Goal: Transaction & Acquisition: Download file/media

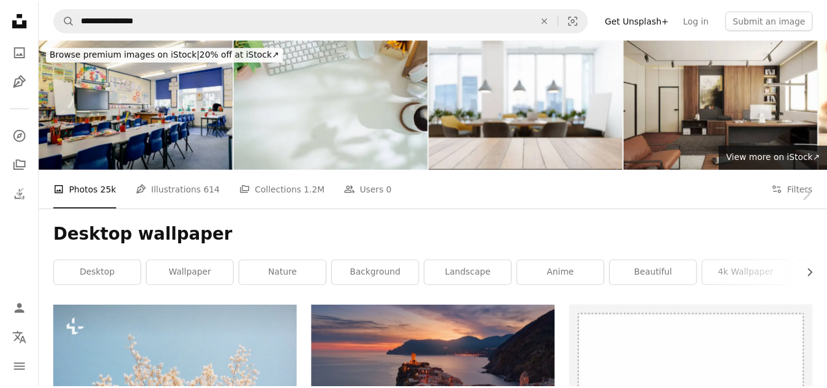
scroll to position [3992, 0]
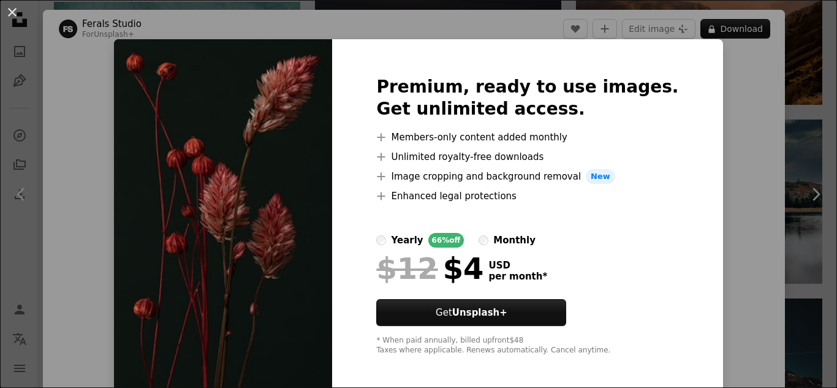
click at [712, 169] on div "An X shape Premium, ready to use images. Get unlimited access. A plus sign Memb…" at bounding box center [418, 194] width 837 height 388
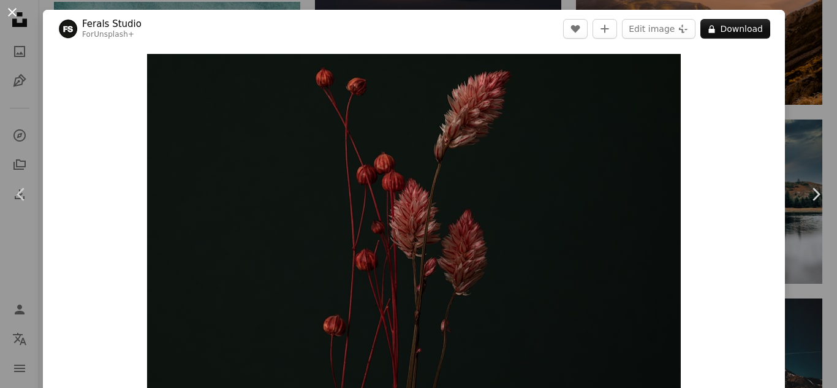
click at [12, 15] on button "An X shape" at bounding box center [12, 12] width 15 height 15
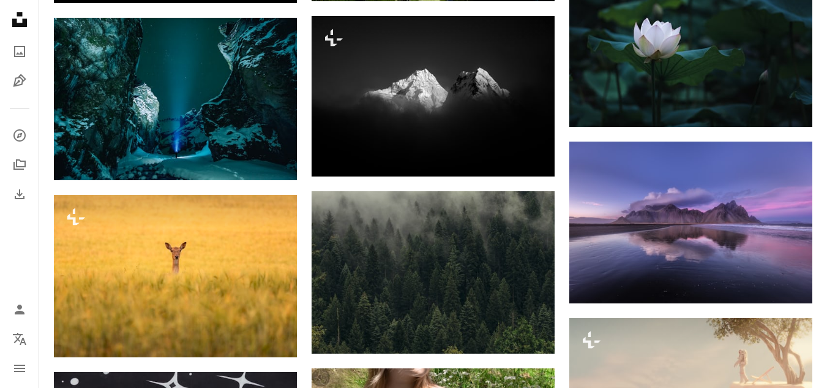
scroll to position [5086, 0]
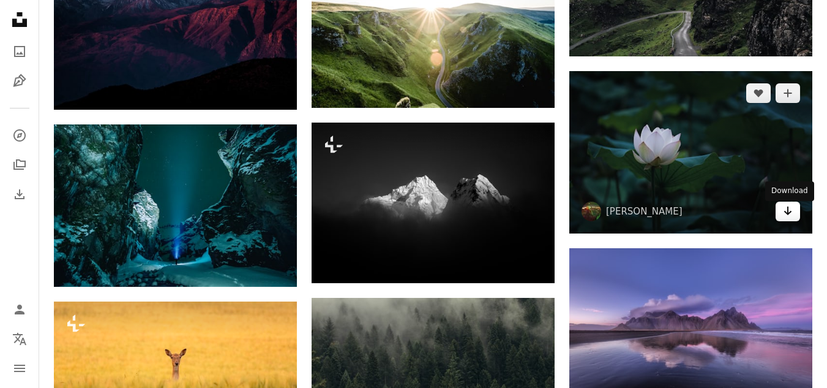
click at [792, 213] on icon "Arrow pointing down" at bounding box center [788, 210] width 10 height 15
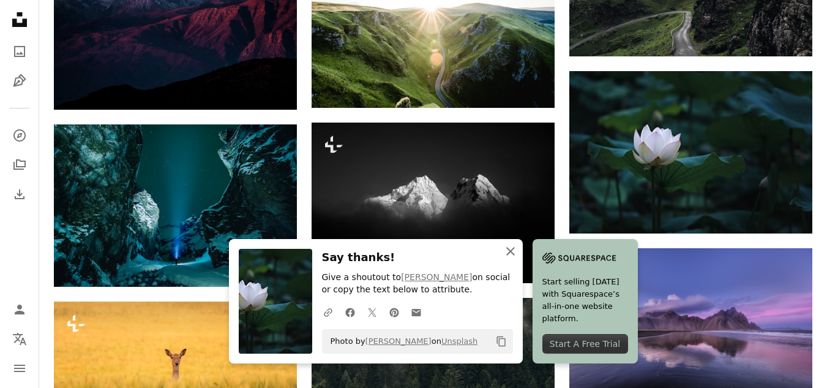
click at [514, 251] on icon "An X shape" at bounding box center [510, 251] width 15 height 15
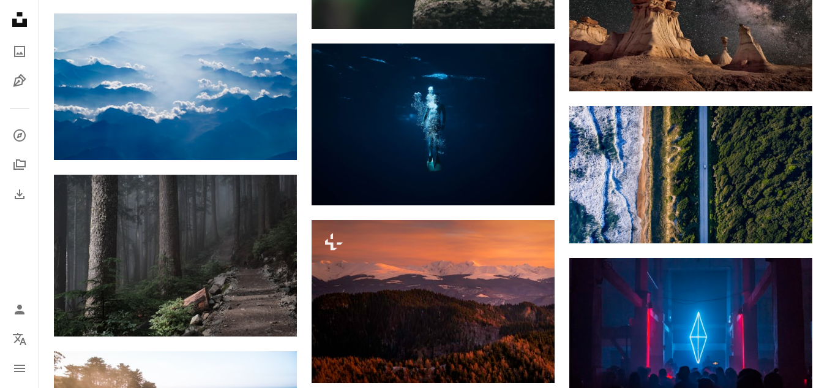
scroll to position [9893, 0]
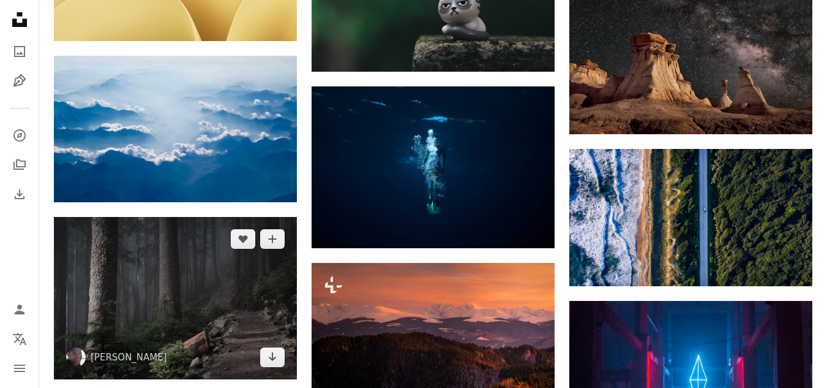
click at [178, 278] on img at bounding box center [175, 298] width 243 height 162
click at [208, 278] on img at bounding box center [175, 298] width 243 height 162
click at [264, 360] on link "Arrow pointing down" at bounding box center [272, 357] width 24 height 20
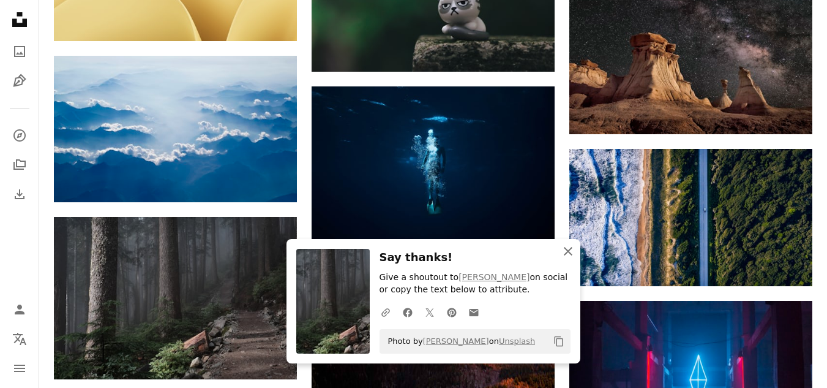
click at [567, 256] on icon "An X shape" at bounding box center [568, 251] width 15 height 15
